Goal: Task Accomplishment & Management: Use online tool/utility

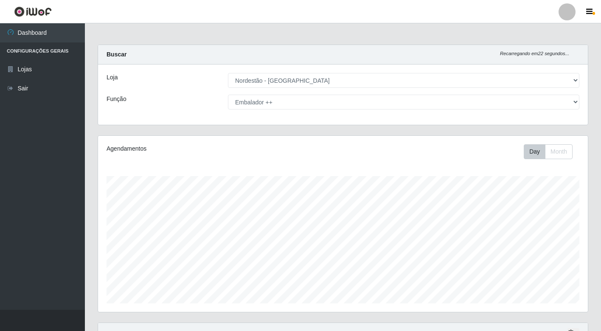
select select "454"
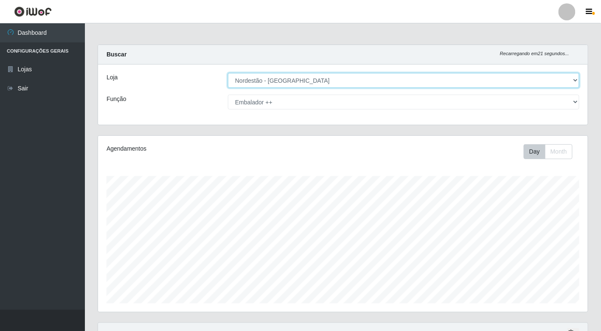
click at [564, 82] on select "[Selecione...] Nordestão - [GEOGRAPHIC_DATA]" at bounding box center [403, 80] width 351 height 15
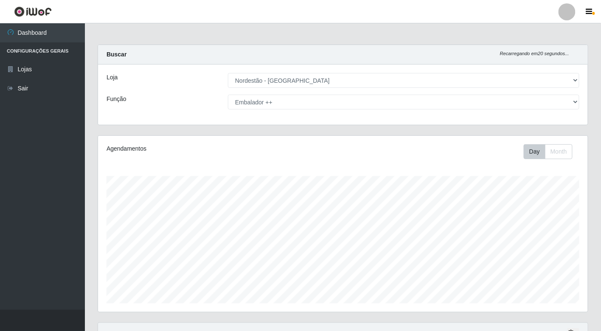
click at [495, 113] on div "Loja [Selecione...] Nordestão - [GEOGRAPHIC_DATA] Função [Selecione...] Balconi…" at bounding box center [343, 95] width 490 height 60
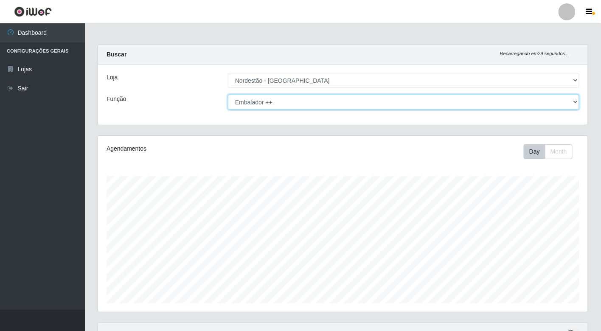
click at [477, 98] on select "[Selecione...] Balconista de Padaria Balconista de Padaria + Balconista de Pada…" at bounding box center [403, 102] width 351 height 15
select select "1"
click at [228, 95] on select "[Selecione...] Balconista de Padaria Balconista de Padaria + Balconista de Pada…" at bounding box center [403, 102] width 351 height 15
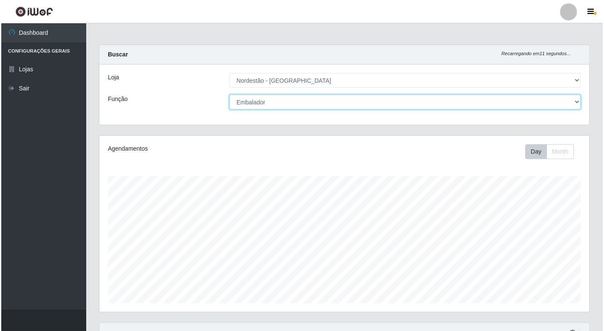
scroll to position [170, 0]
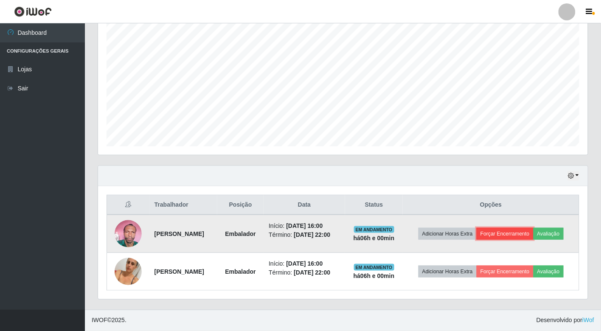
click at [529, 228] on button "Forçar Encerramento" at bounding box center [505, 234] width 57 height 12
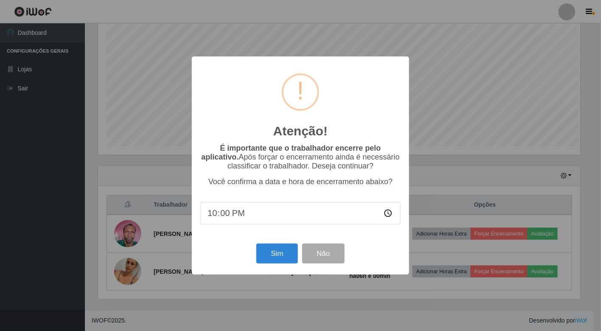
scroll to position [176, 485]
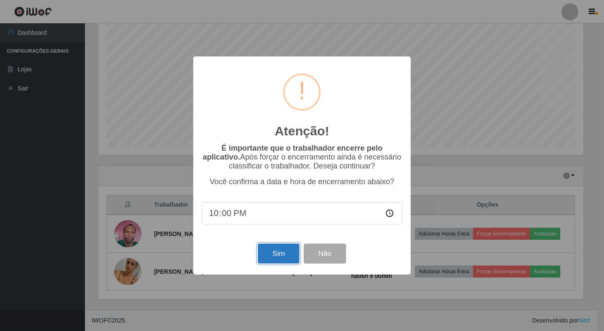
click at [269, 260] on button "Sim" at bounding box center [278, 254] width 41 height 20
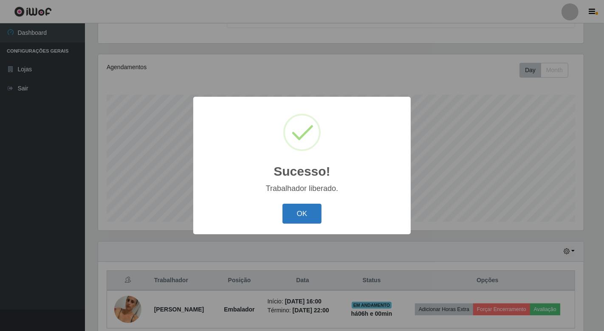
click at [306, 213] on button "OK" at bounding box center [301, 214] width 39 height 20
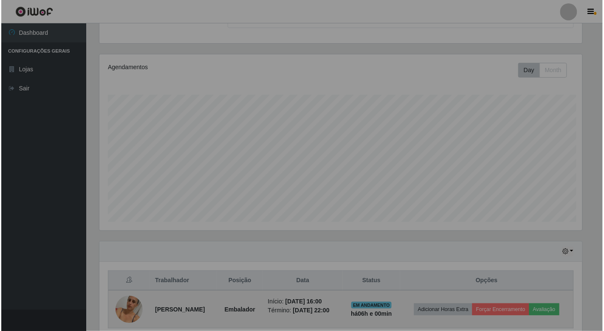
scroll to position [176, 490]
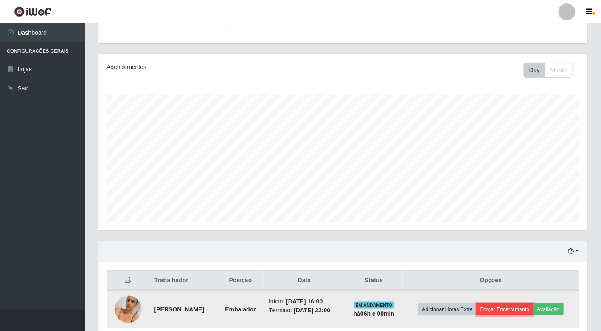
click at [534, 303] on button "Forçar Encerramento" at bounding box center [505, 309] width 57 height 12
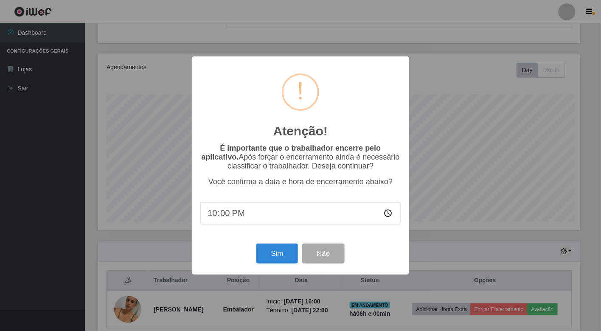
scroll to position [176, 485]
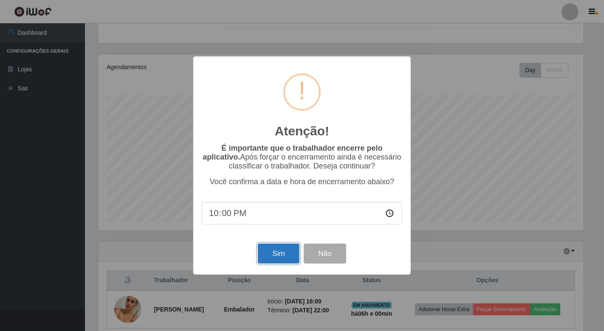
click at [272, 260] on button "Sim" at bounding box center [278, 254] width 41 height 20
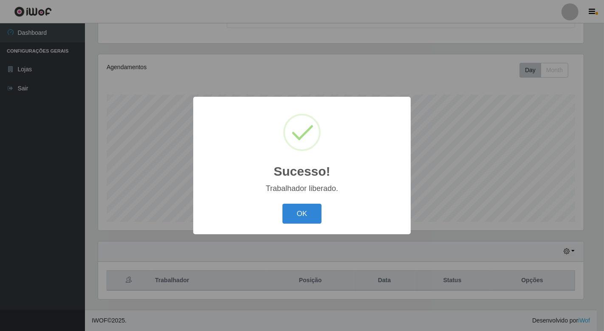
click at [282, 204] on button "OK" at bounding box center [301, 214] width 39 height 20
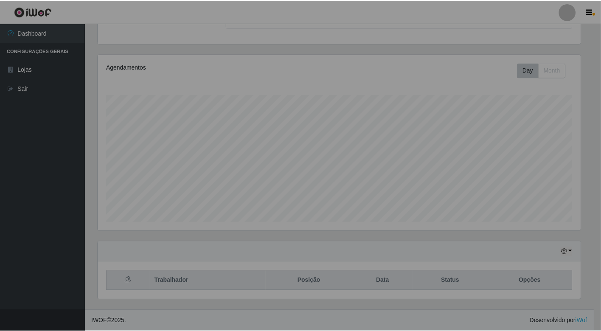
scroll to position [176, 490]
